Goal: Transaction & Acquisition: Obtain resource

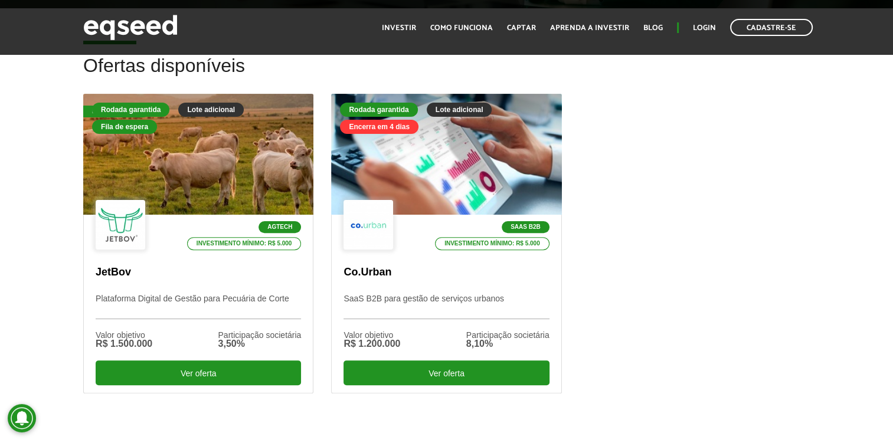
scroll to position [354, 0]
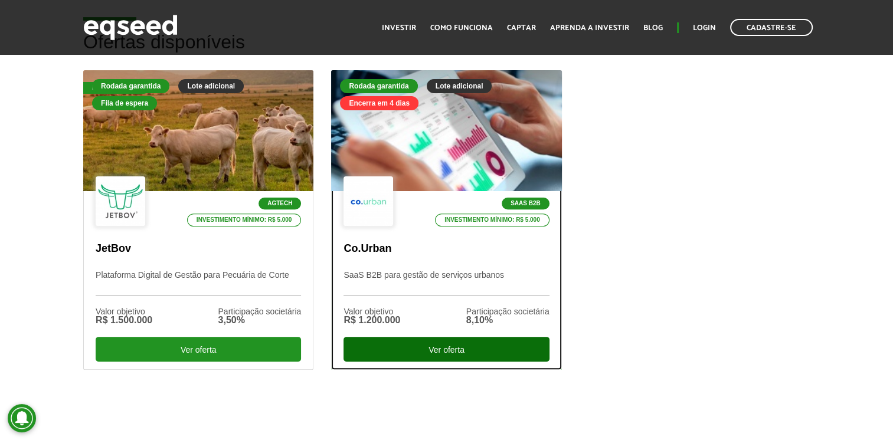
click at [380, 344] on div "Ver oferta" at bounding box center [446, 349] width 205 height 25
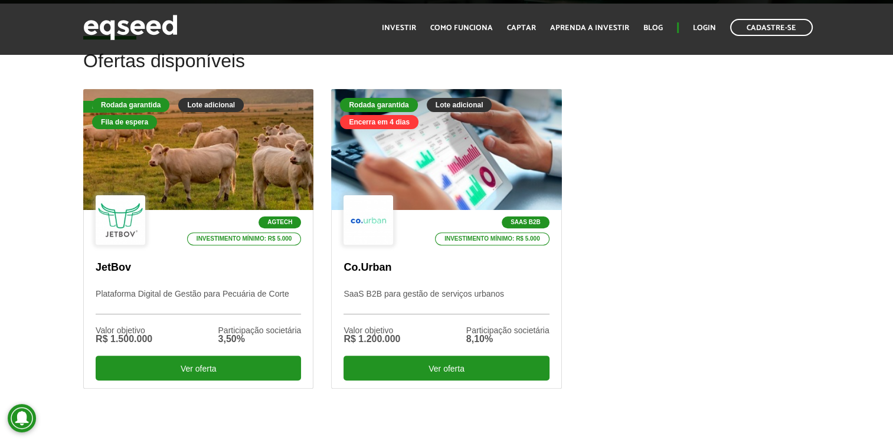
scroll to position [313, 0]
